Goal: Task Accomplishment & Management: Use online tool/utility

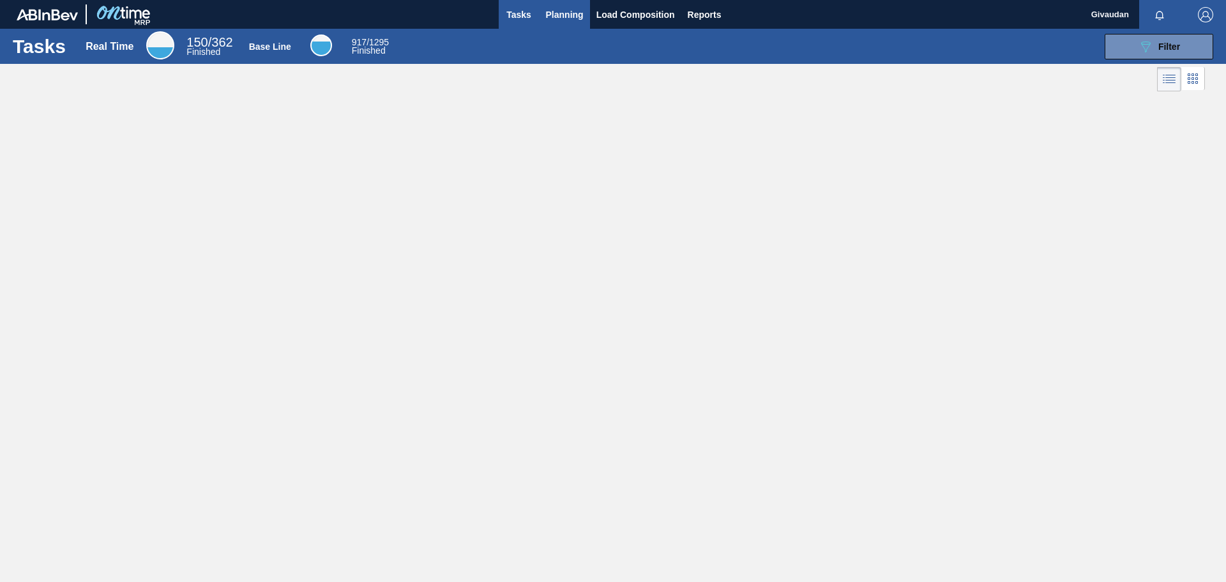
click at [563, 11] on span "Planning" at bounding box center [565, 14] width 38 height 15
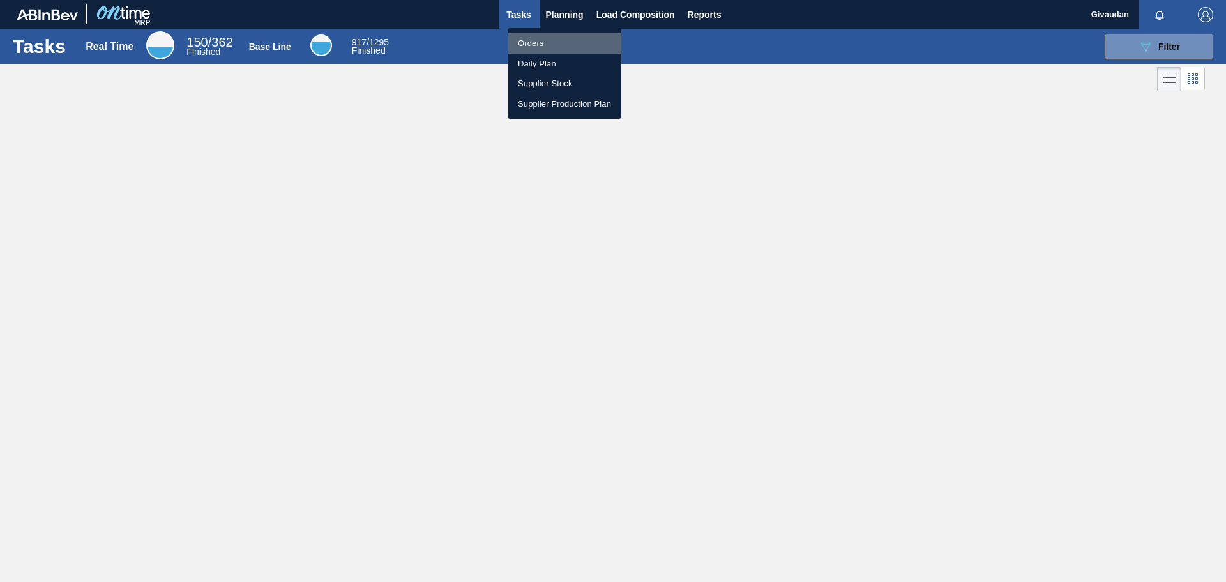
click at [566, 43] on li "Orders" at bounding box center [565, 43] width 114 height 20
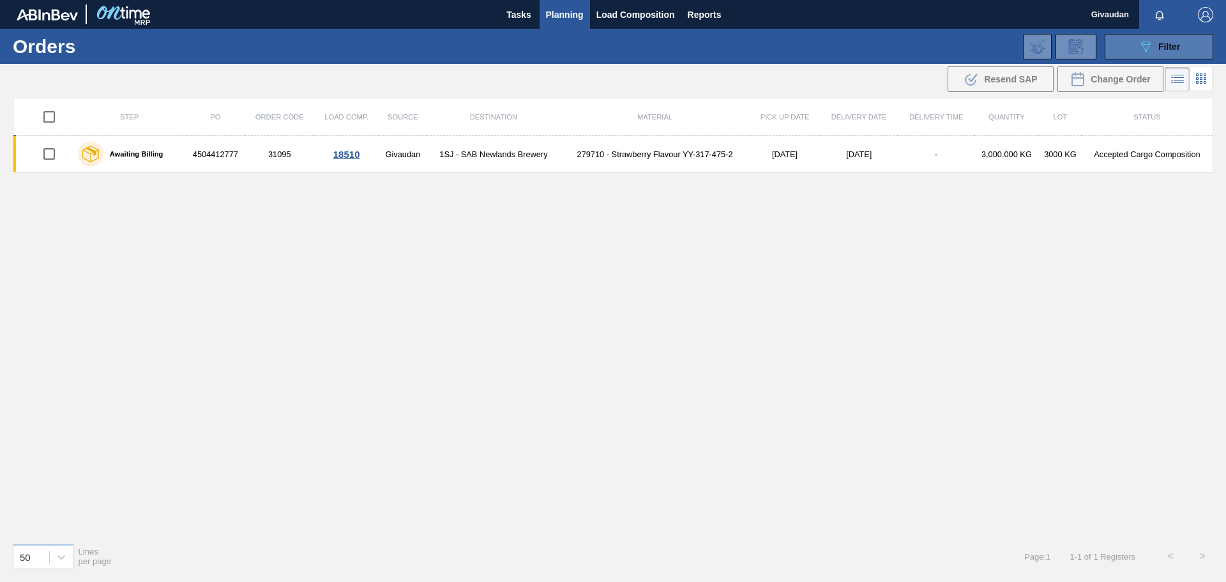
click at [1166, 54] on div "089F7B8B-B2A5-4AFE-B5C0-19BA573D28AC Filter" at bounding box center [1159, 46] width 42 height 15
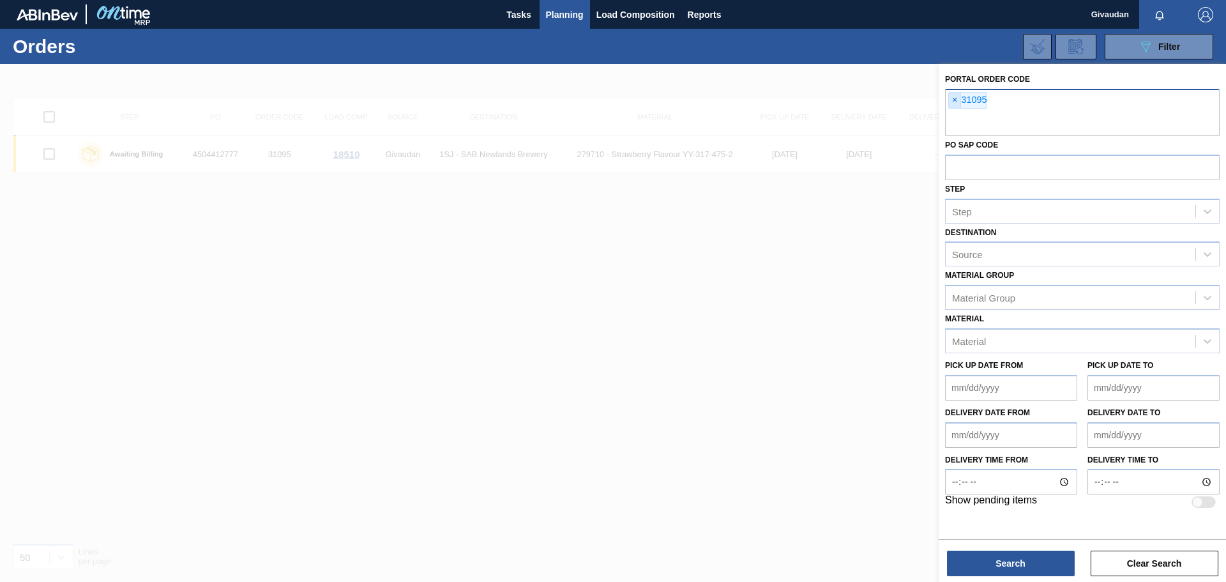
click at [955, 97] on span "×" at bounding box center [955, 100] width 12 height 15
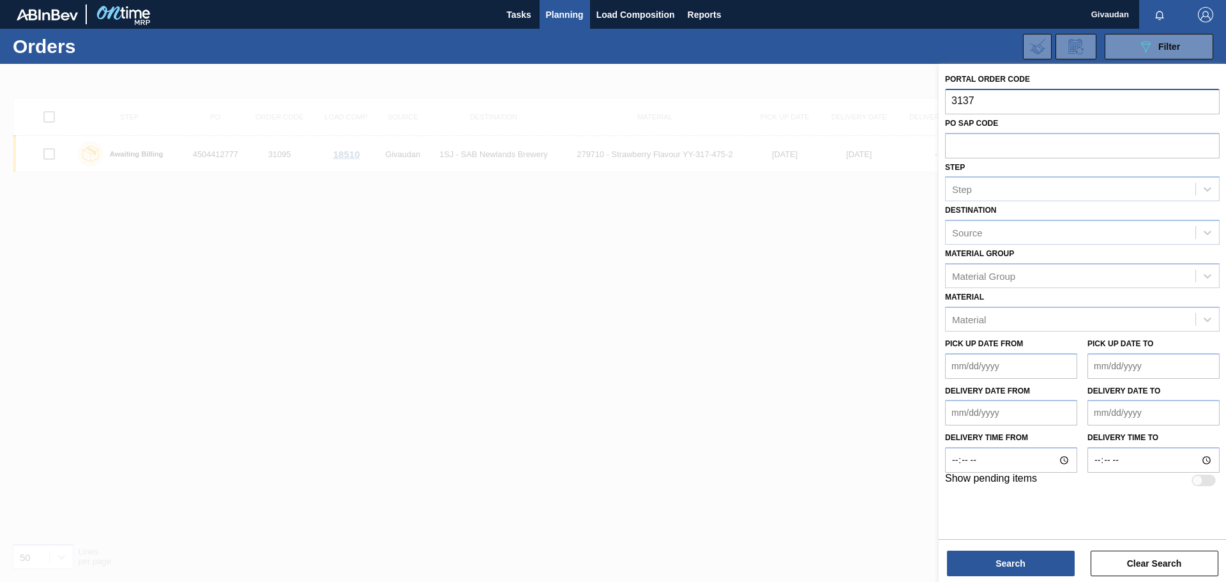
type input "31374"
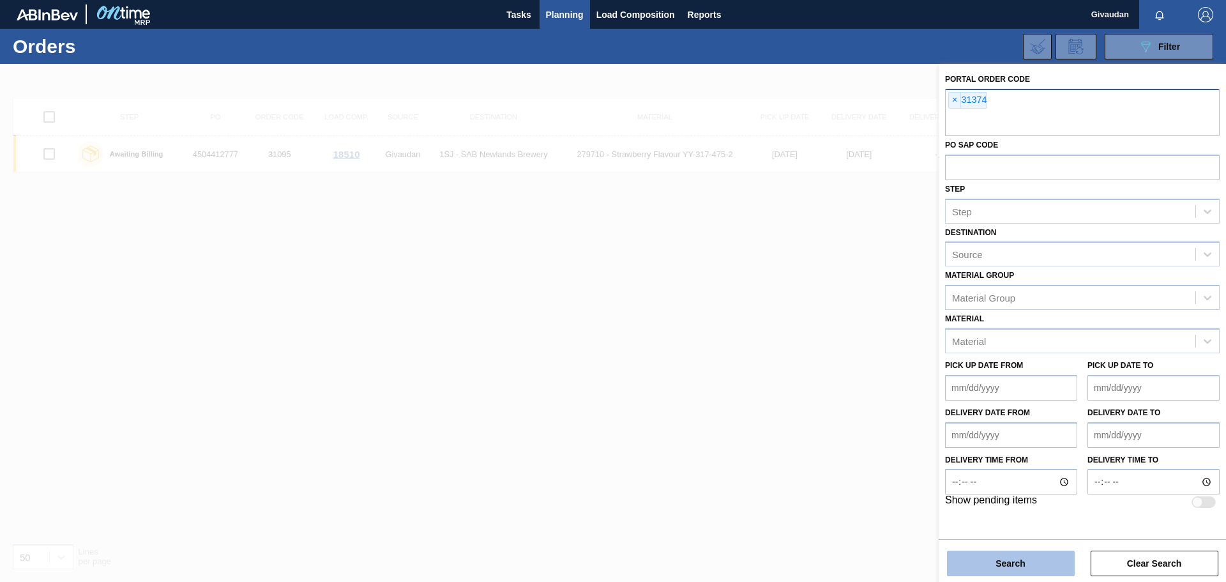
click at [1054, 561] on button "Search" at bounding box center [1011, 564] width 128 height 26
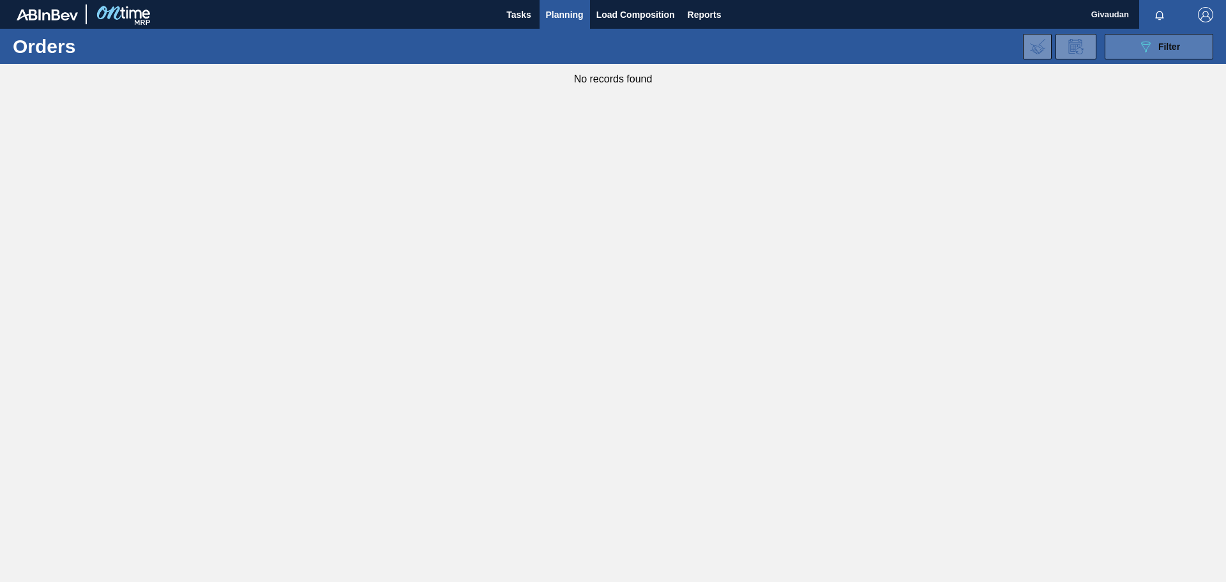
click at [1155, 38] on button "089F7B8B-B2A5-4AFE-B5C0-19BA573D28AC Filter" at bounding box center [1159, 47] width 109 height 26
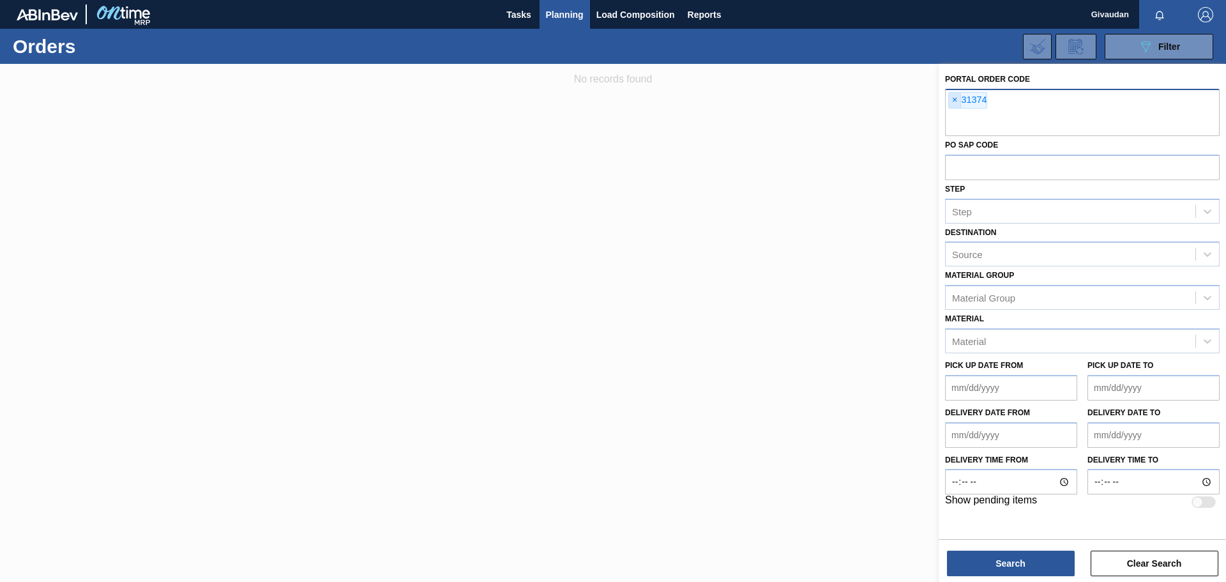
click at [954, 98] on span "×" at bounding box center [955, 100] width 12 height 15
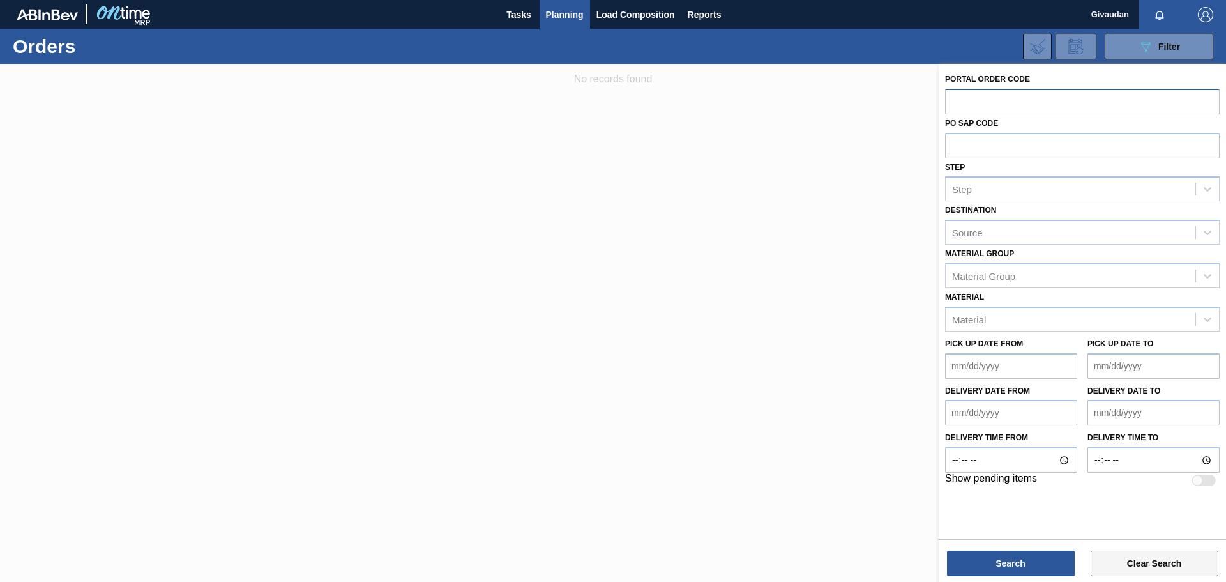
click at [1117, 565] on button "Clear Search" at bounding box center [1155, 564] width 128 height 26
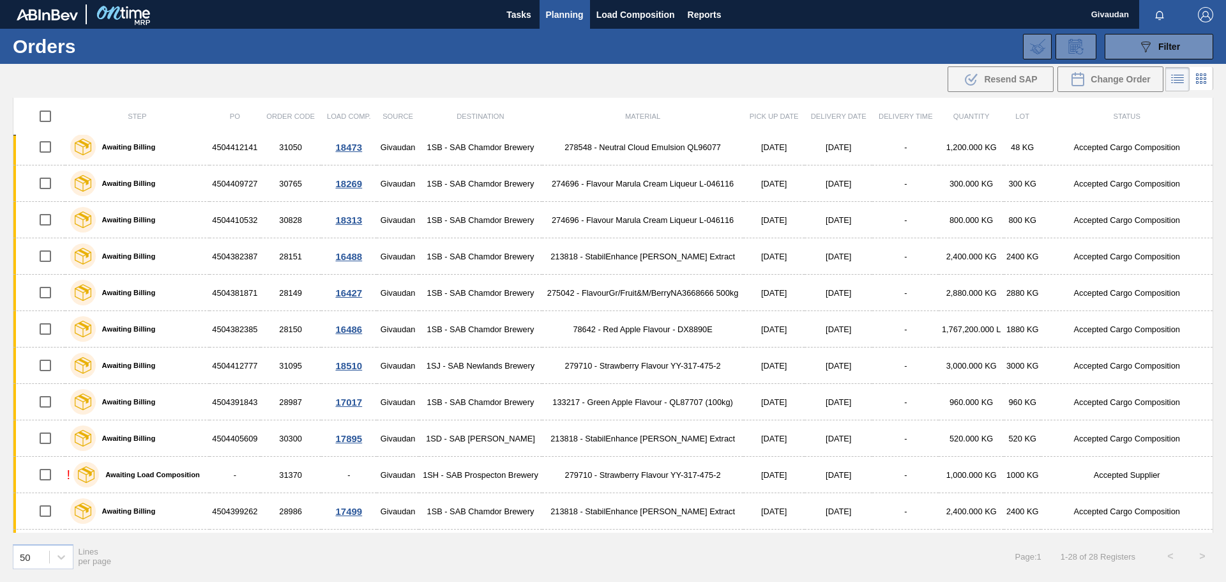
scroll to position [623, 0]
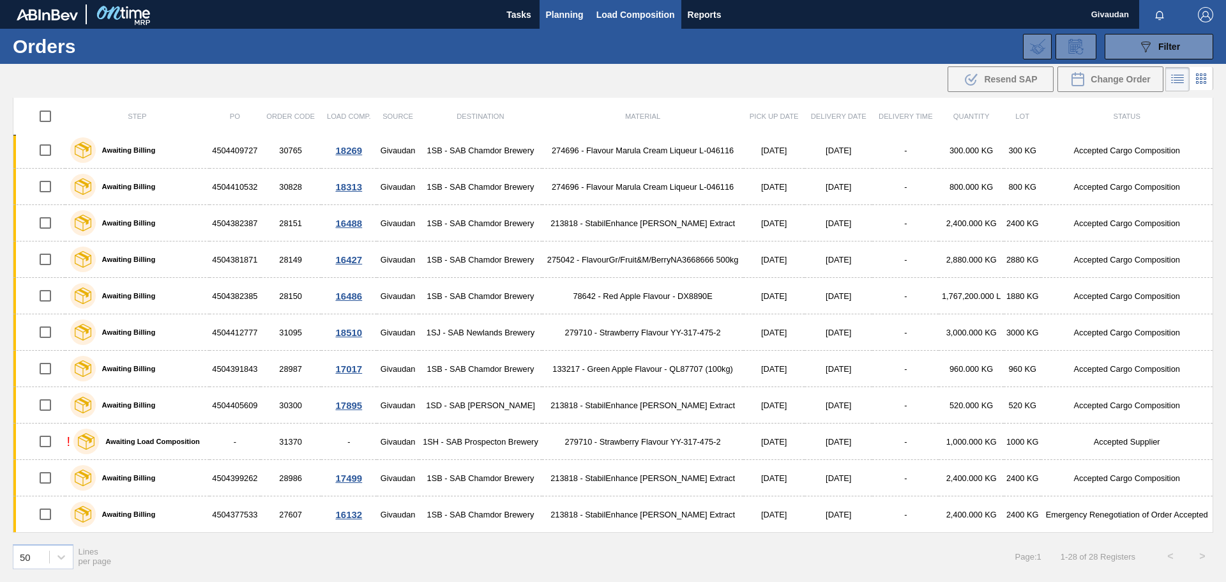
click at [617, 10] on span "Load Composition" at bounding box center [636, 14] width 79 height 15
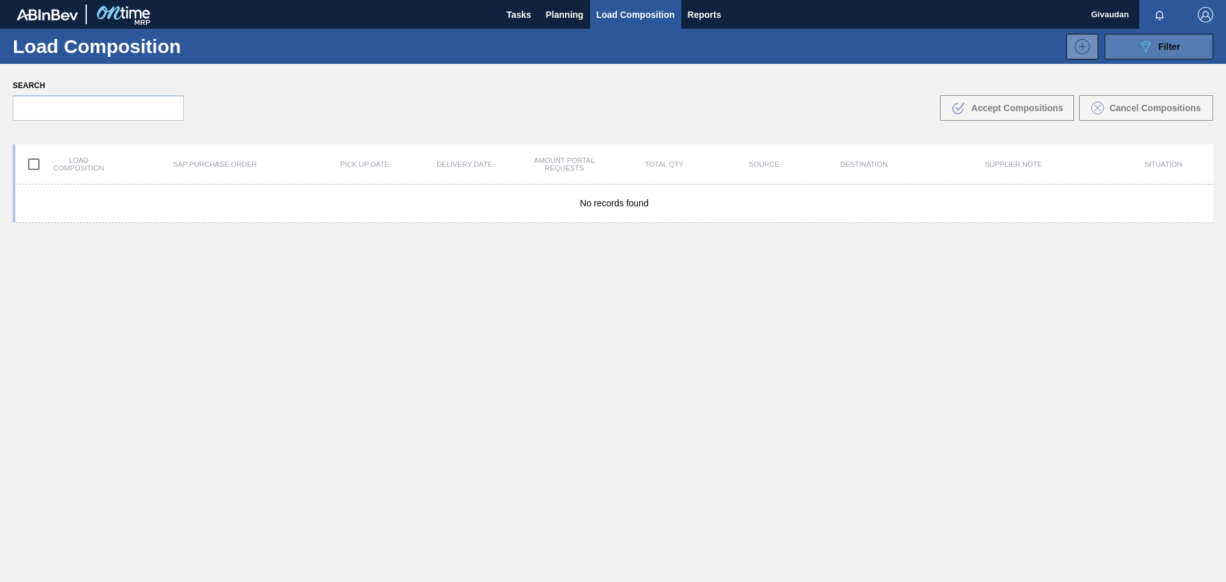
click at [1150, 52] on icon "089F7B8B-B2A5-4AFE-B5C0-19BA573D28AC" at bounding box center [1145, 46] width 15 height 15
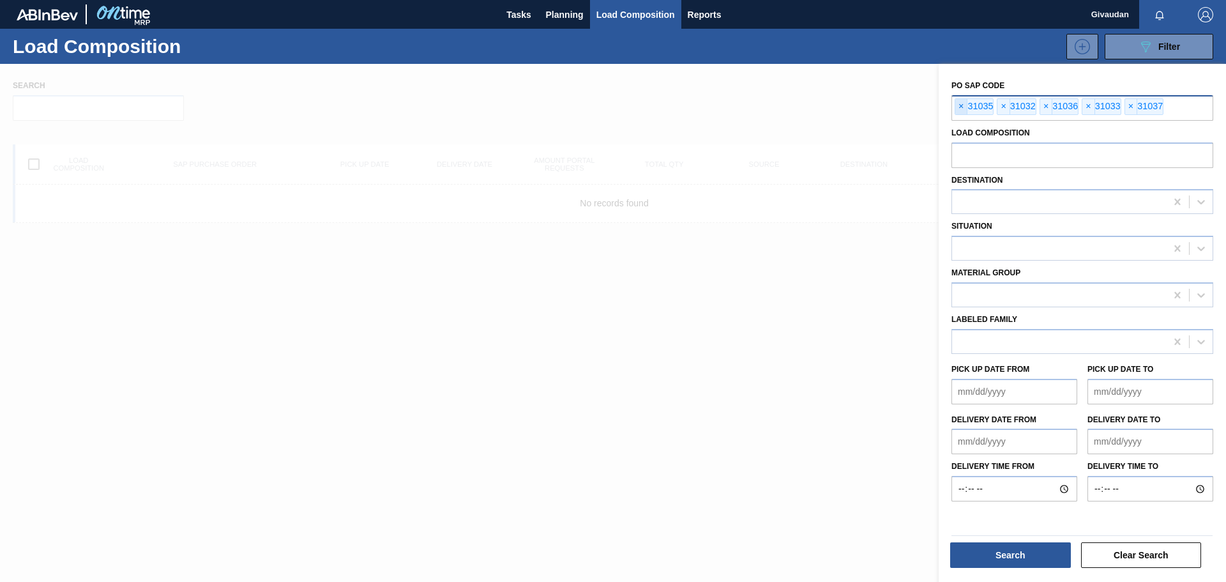
click at [957, 105] on span "×" at bounding box center [962, 106] width 12 height 15
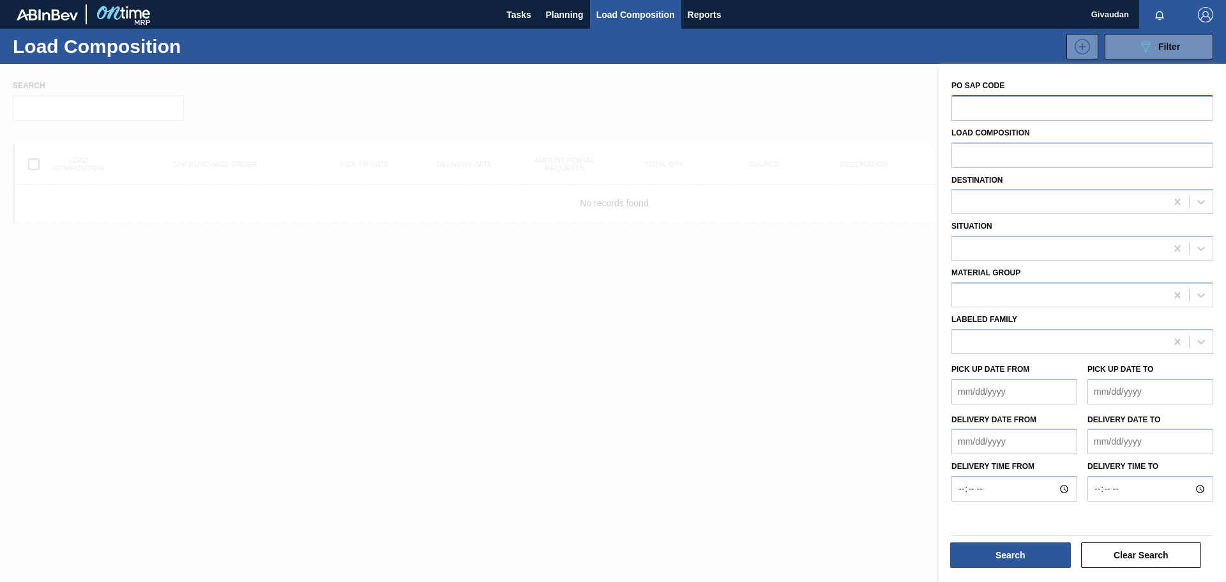
click at [1003, 102] on input "text" at bounding box center [1083, 107] width 262 height 24
type input "31374"
click at [1024, 554] on button "Search" at bounding box center [1010, 555] width 121 height 26
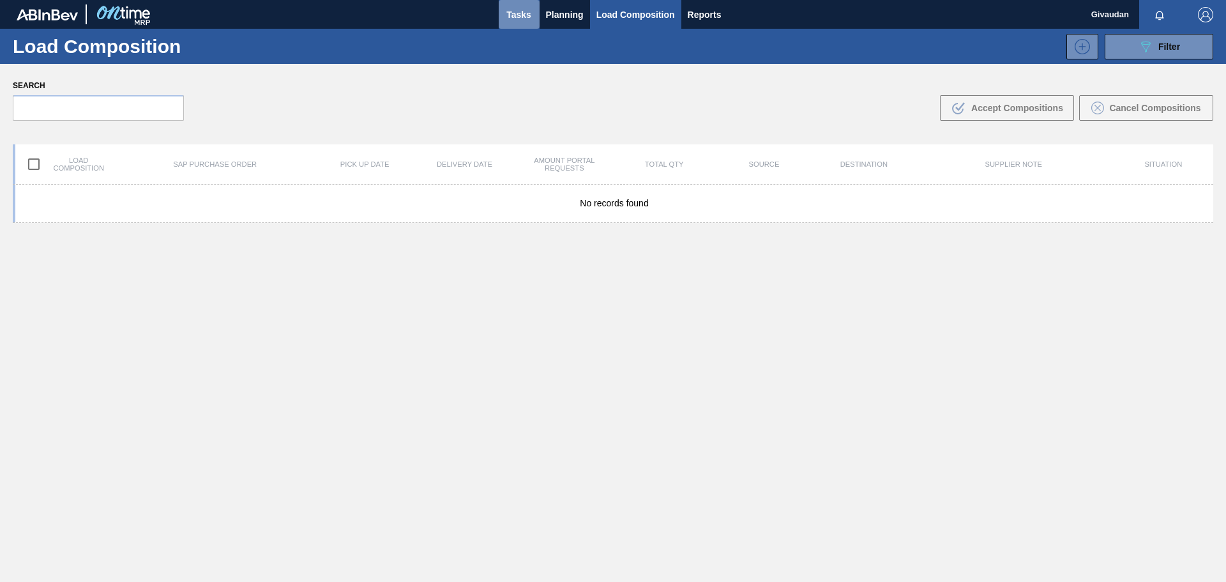
click at [516, 17] on span "Tasks" at bounding box center [519, 14] width 28 height 15
